Goal: Understand process/instructions

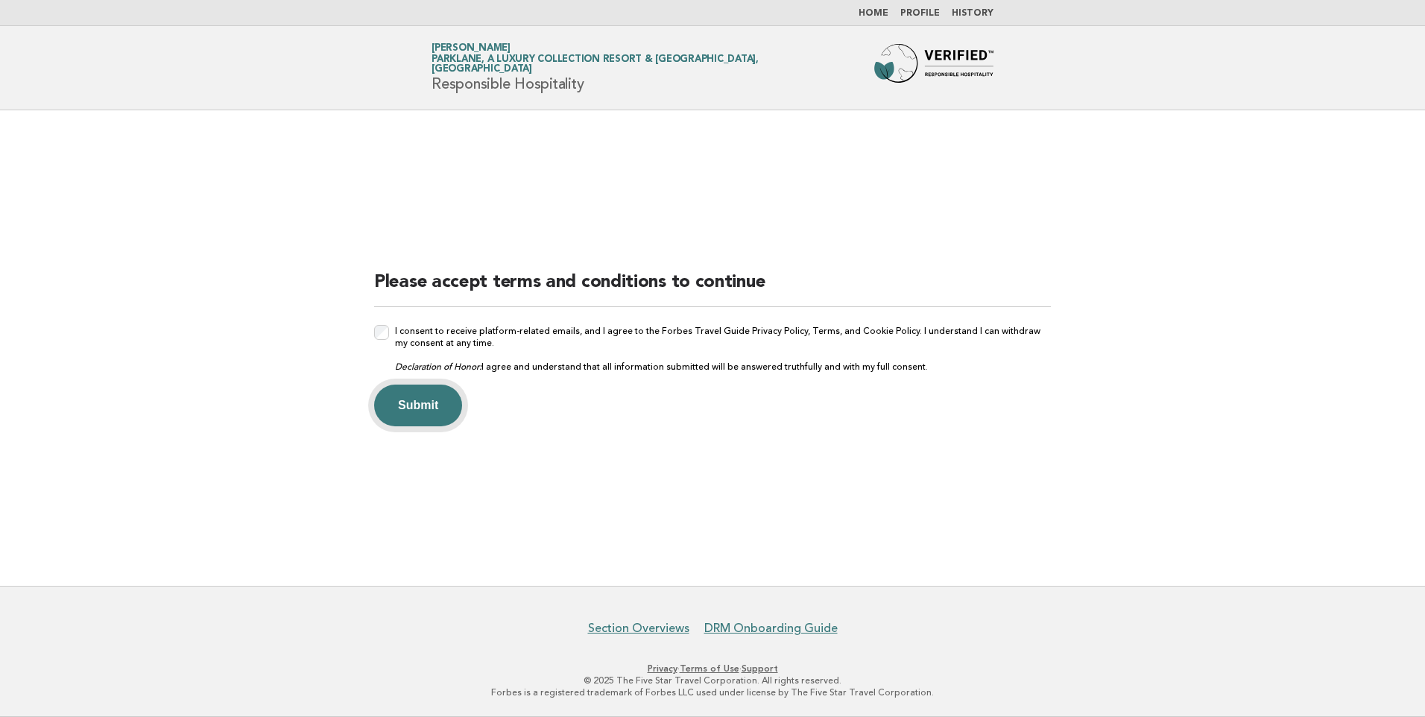
click at [425, 405] on button "Submit" at bounding box center [418, 406] width 88 height 42
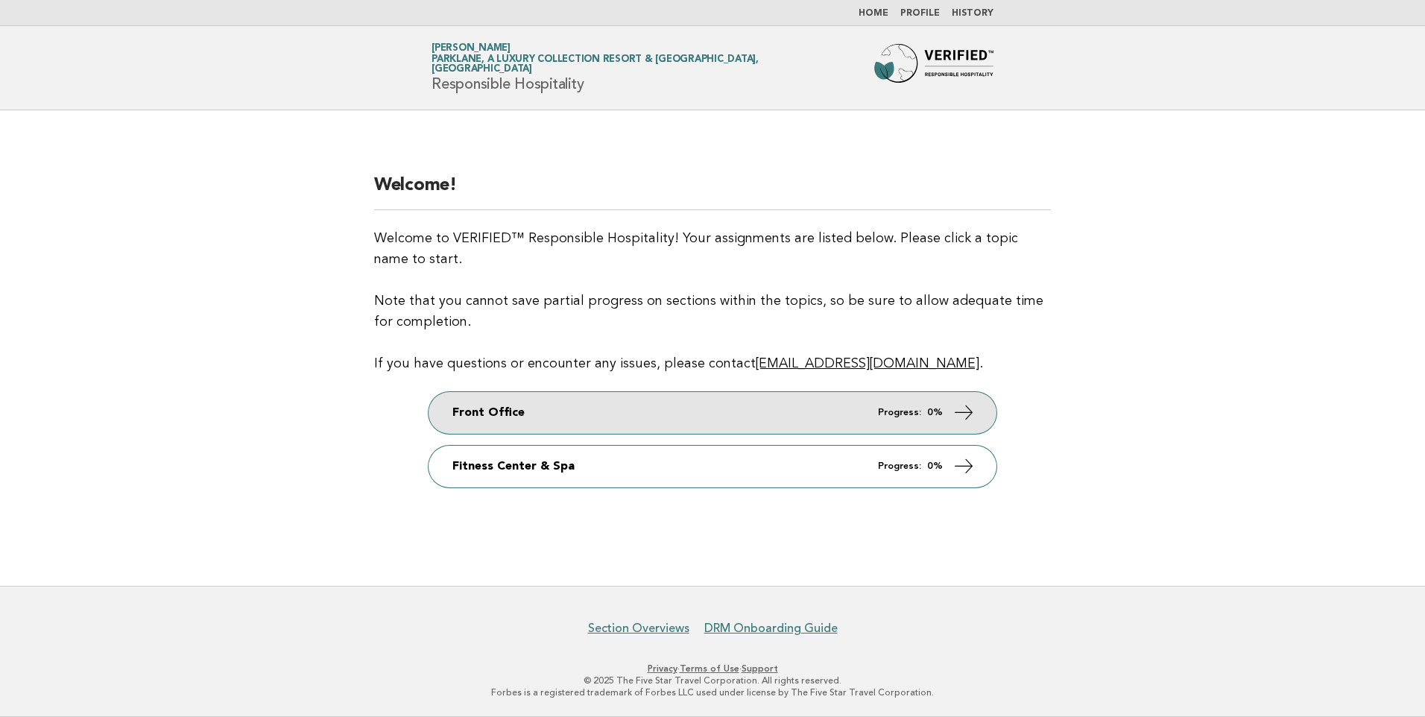
click at [965, 406] on icon at bounding box center [964, 412] width 22 height 22
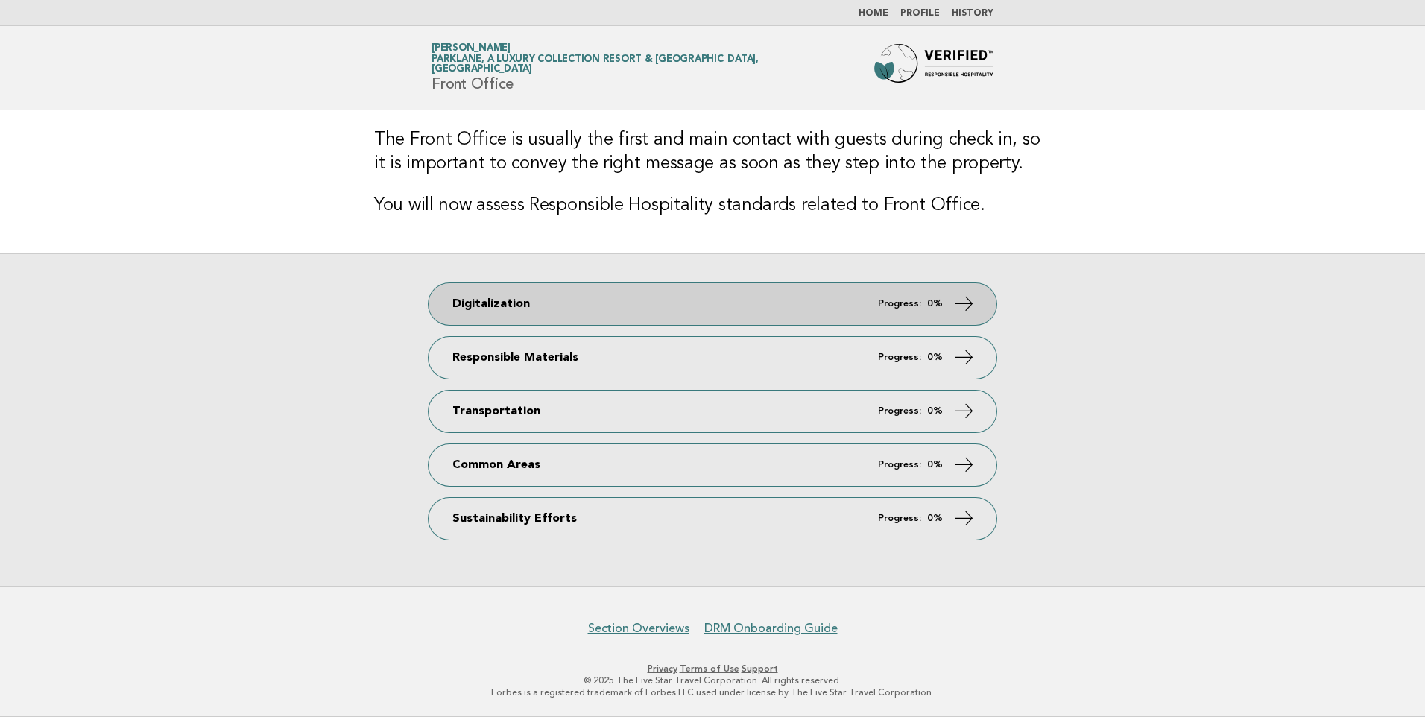
click at [967, 294] on icon at bounding box center [964, 303] width 22 height 22
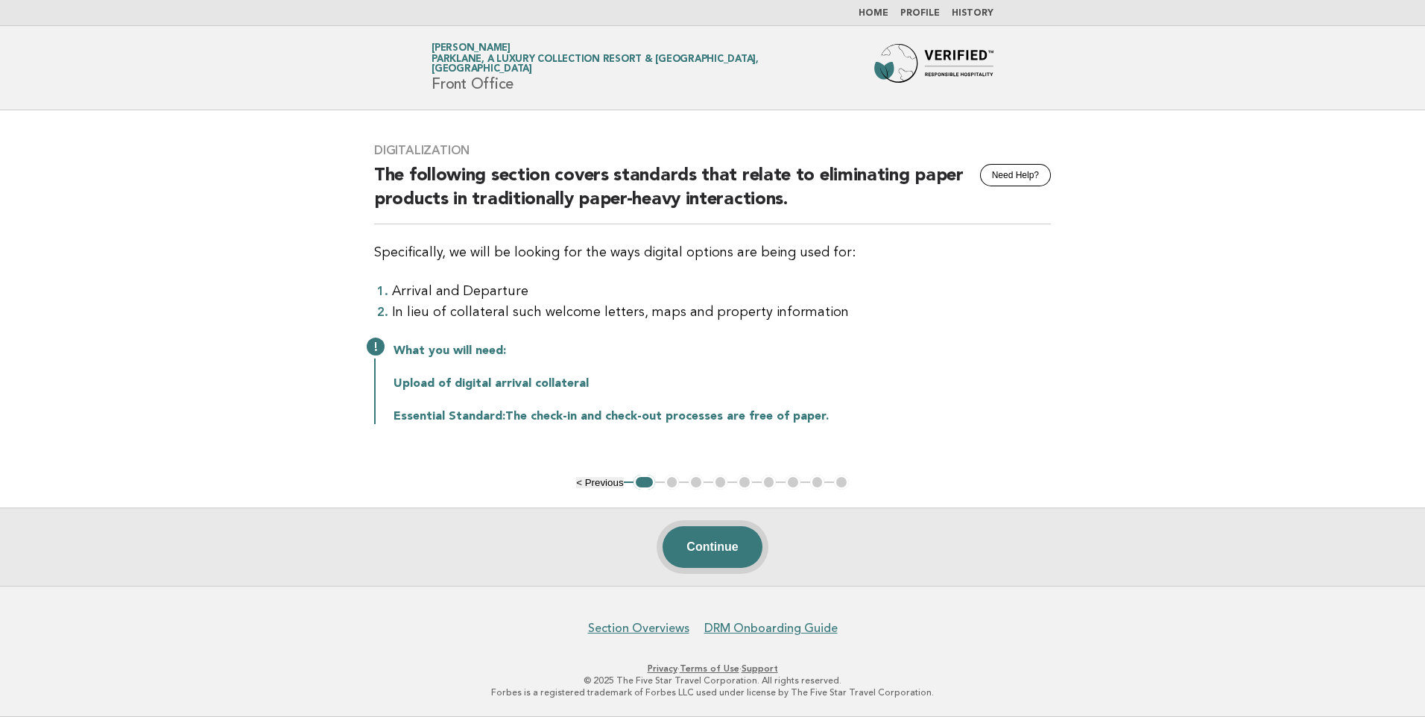
click at [708, 544] on button "Continue" at bounding box center [712, 547] width 99 height 42
